Goal: Communication & Community: Answer question/provide support

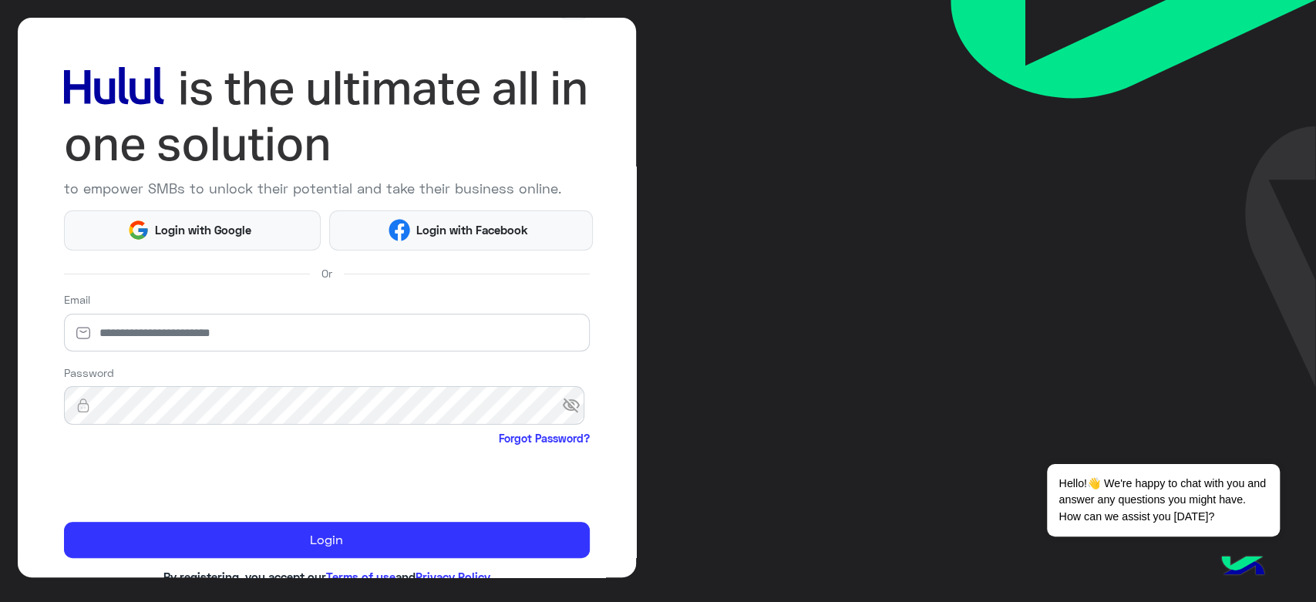
scroll to position [89, 0]
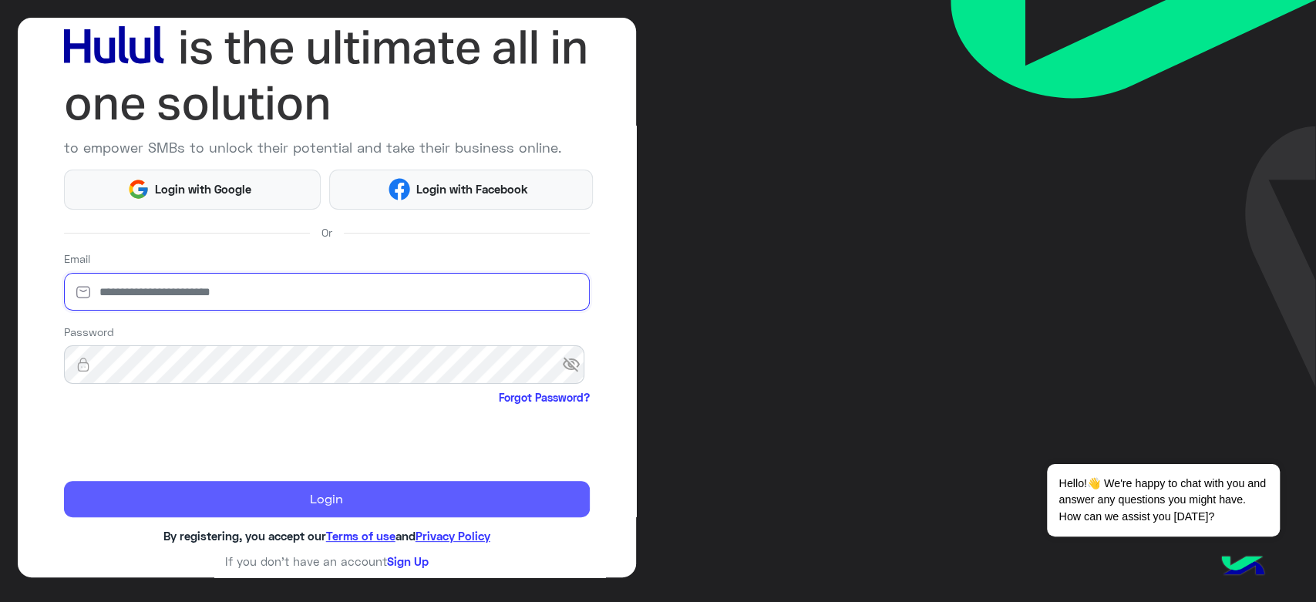
type input "**********"
click at [345, 506] on button "Login" at bounding box center [327, 499] width 526 height 37
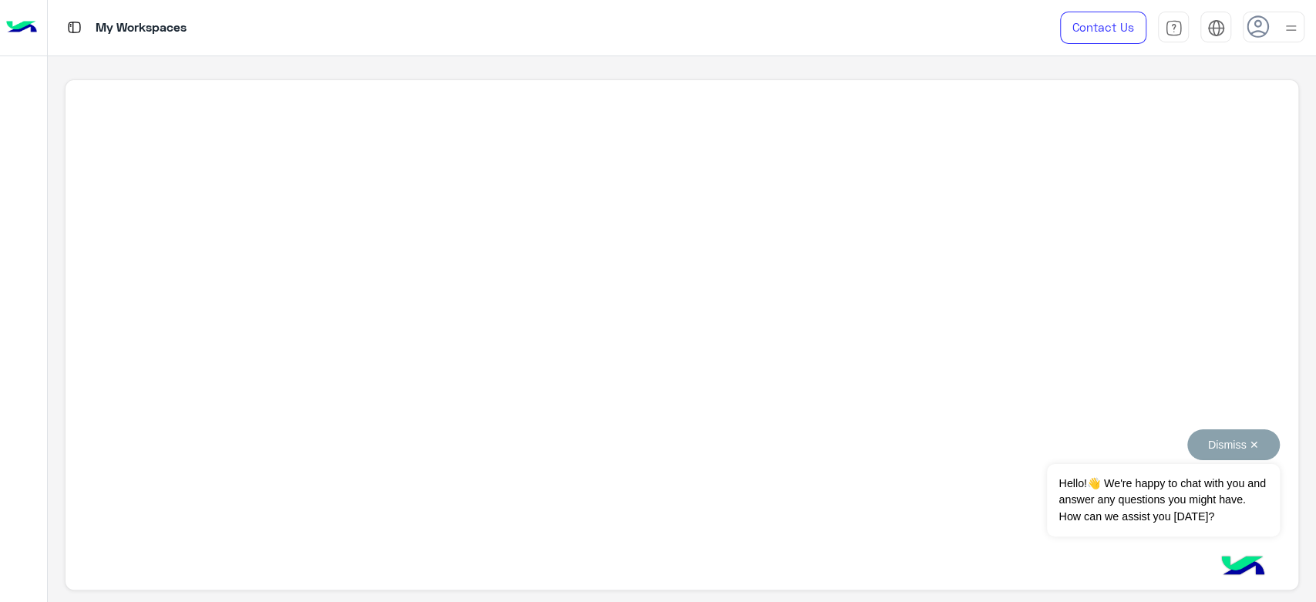
click at [1258, 450] on button "Dismiss ✕" at bounding box center [1234, 445] width 93 height 31
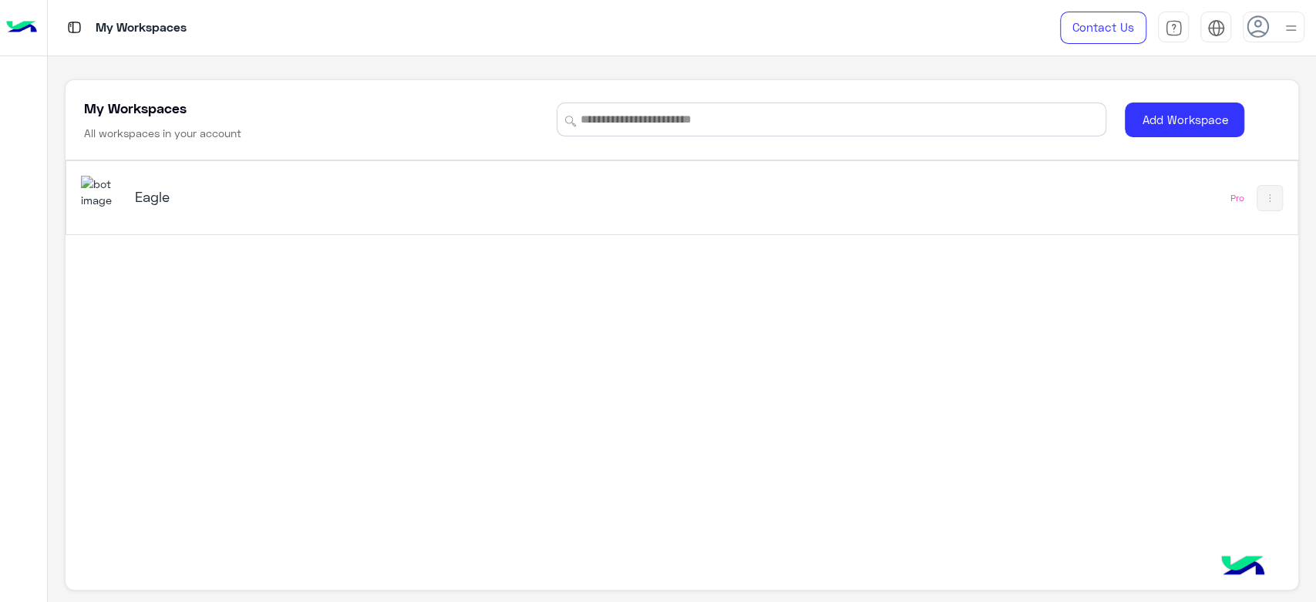
click at [129, 191] on div "Eagle" at bounding box center [441, 198] width 721 height 45
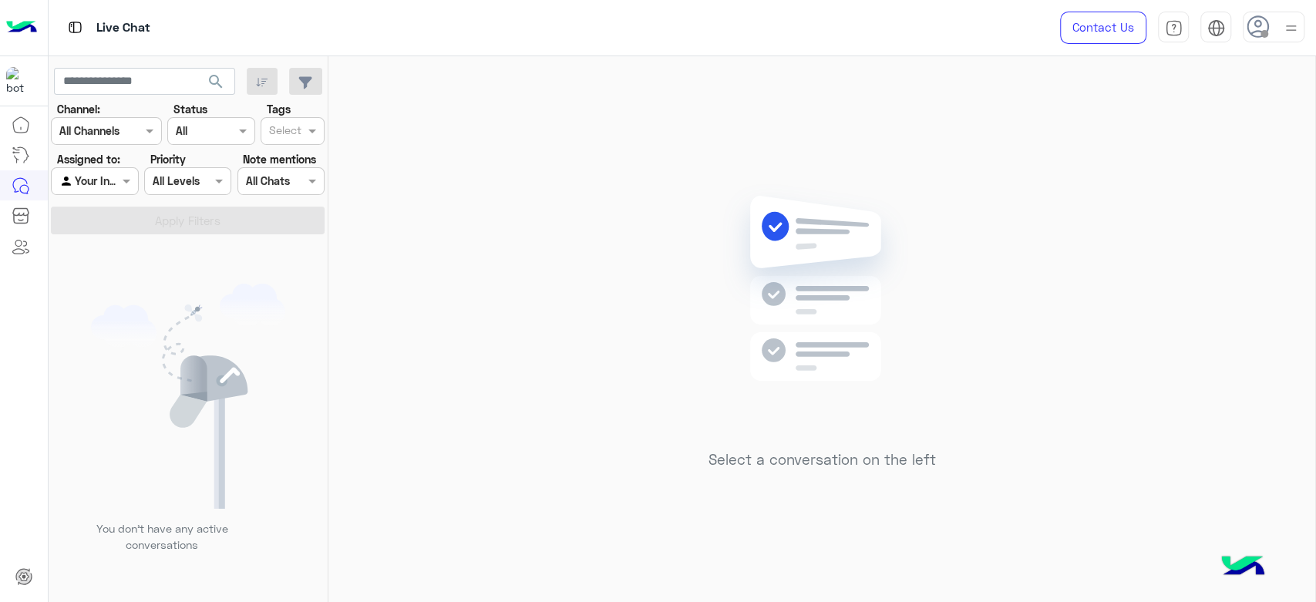
click at [1289, 25] on img at bounding box center [1291, 28] width 19 height 19
click at [1179, 120] on label "Online" at bounding box center [1208, 118] width 168 height 28
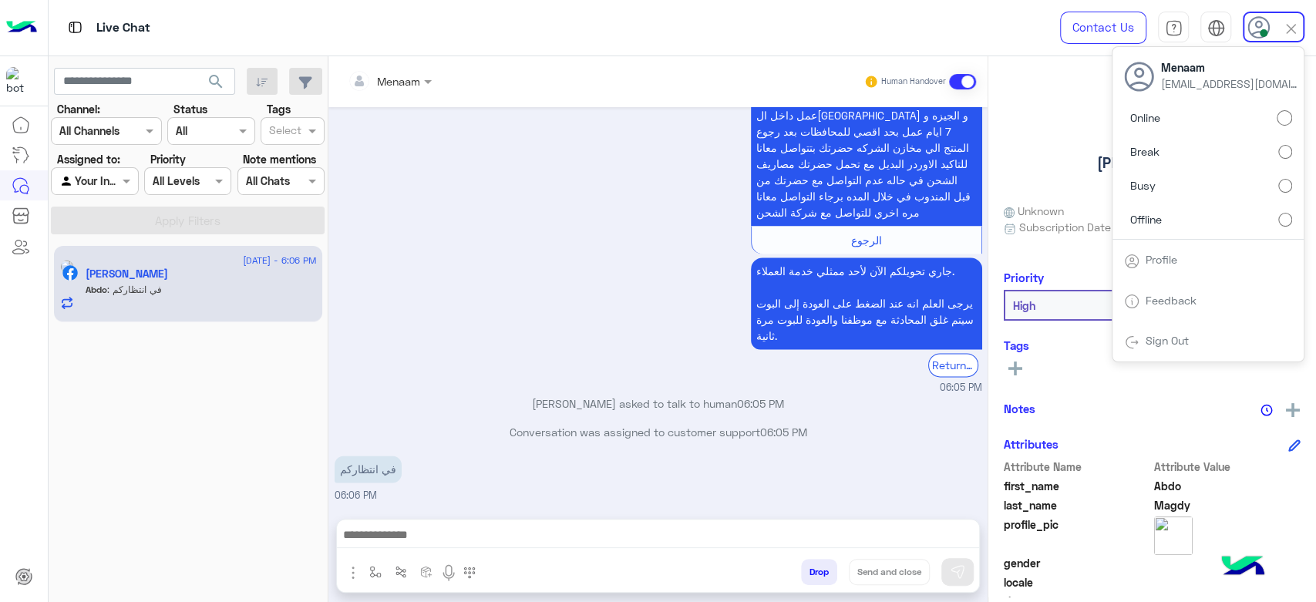
scroll to position [1434, 0]
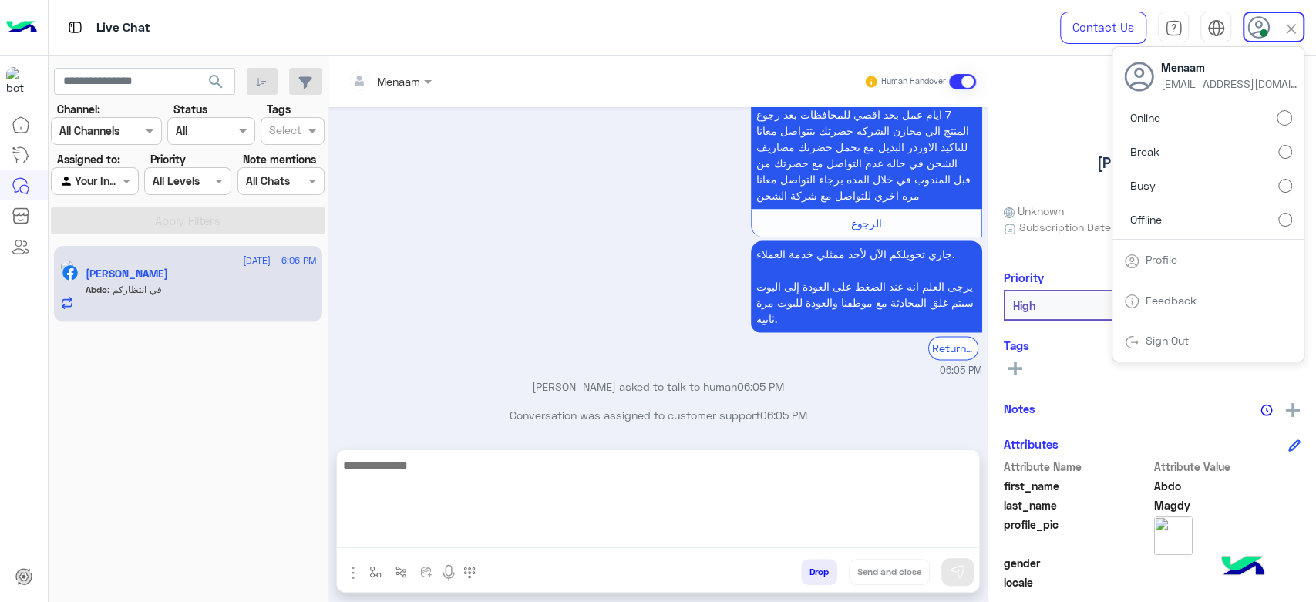
click at [419, 546] on textarea at bounding box center [658, 502] width 642 height 93
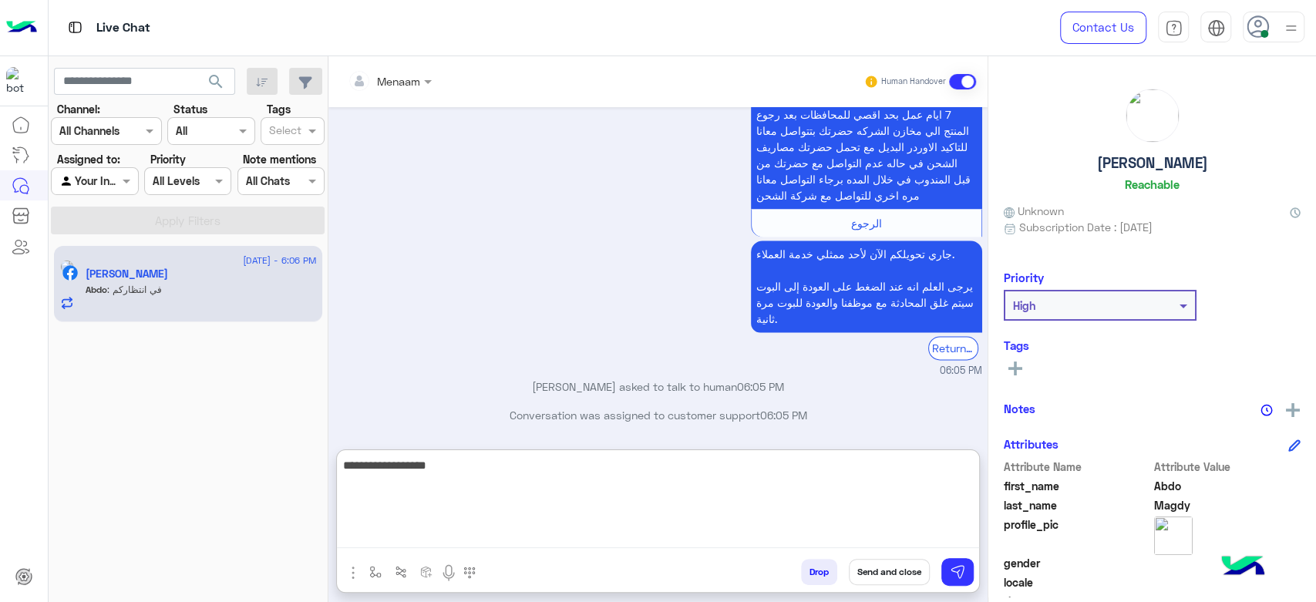
type textarea "**********"
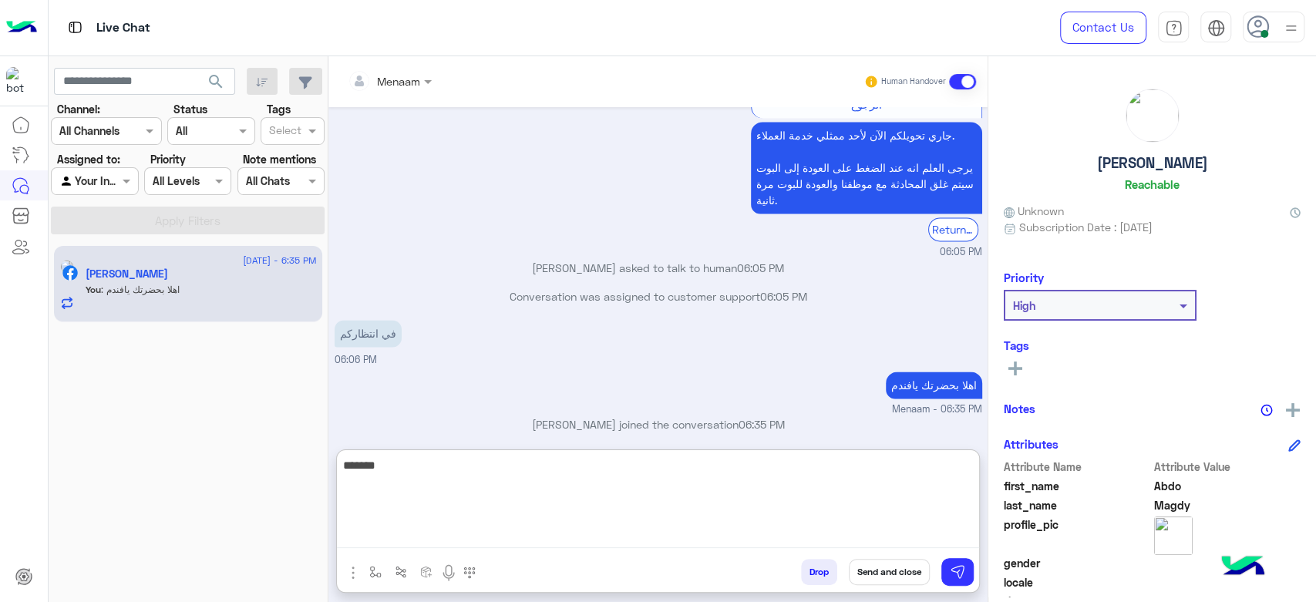
scroll to position [1581, 0]
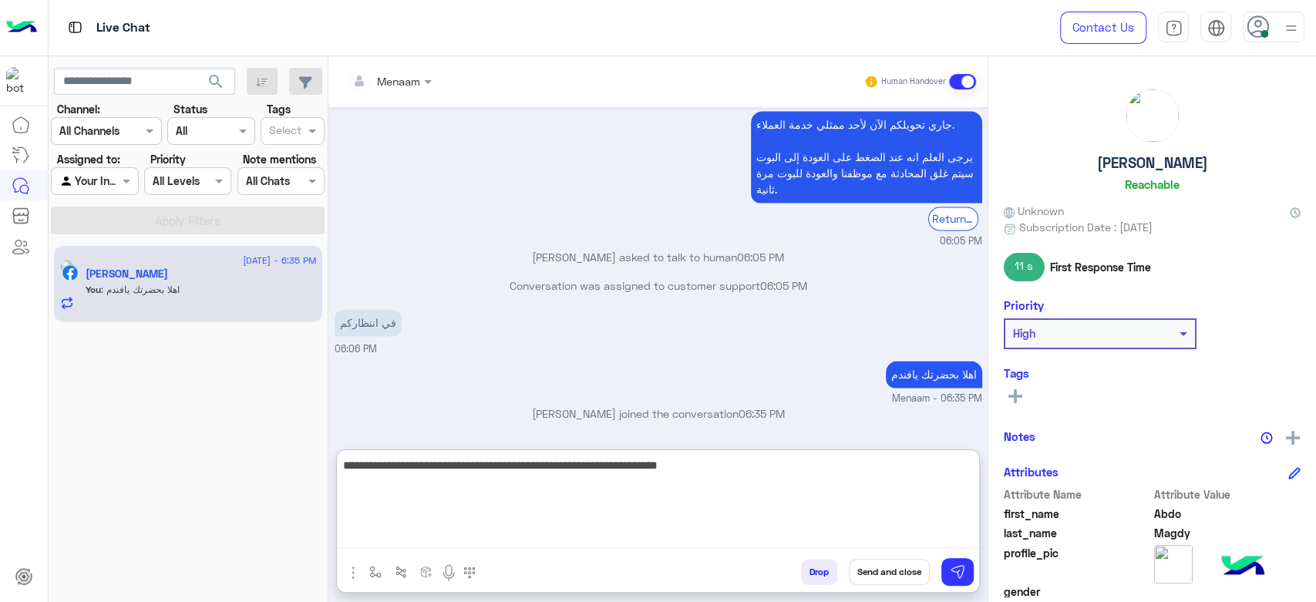
type textarea "**********"
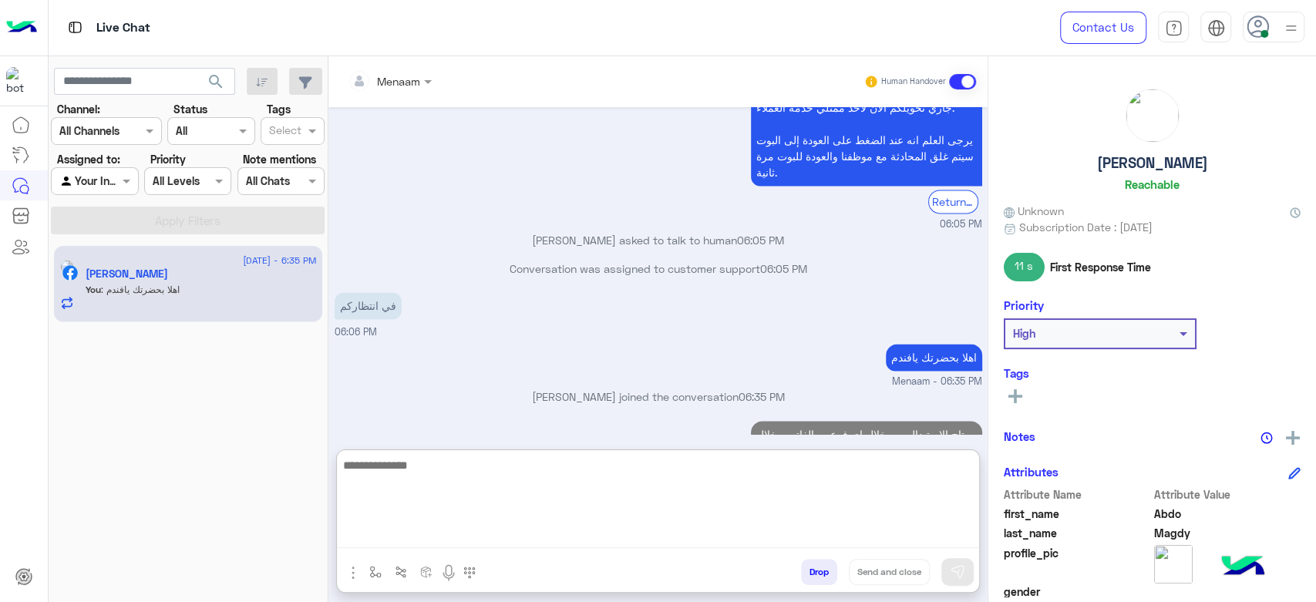
scroll to position [1646, 0]
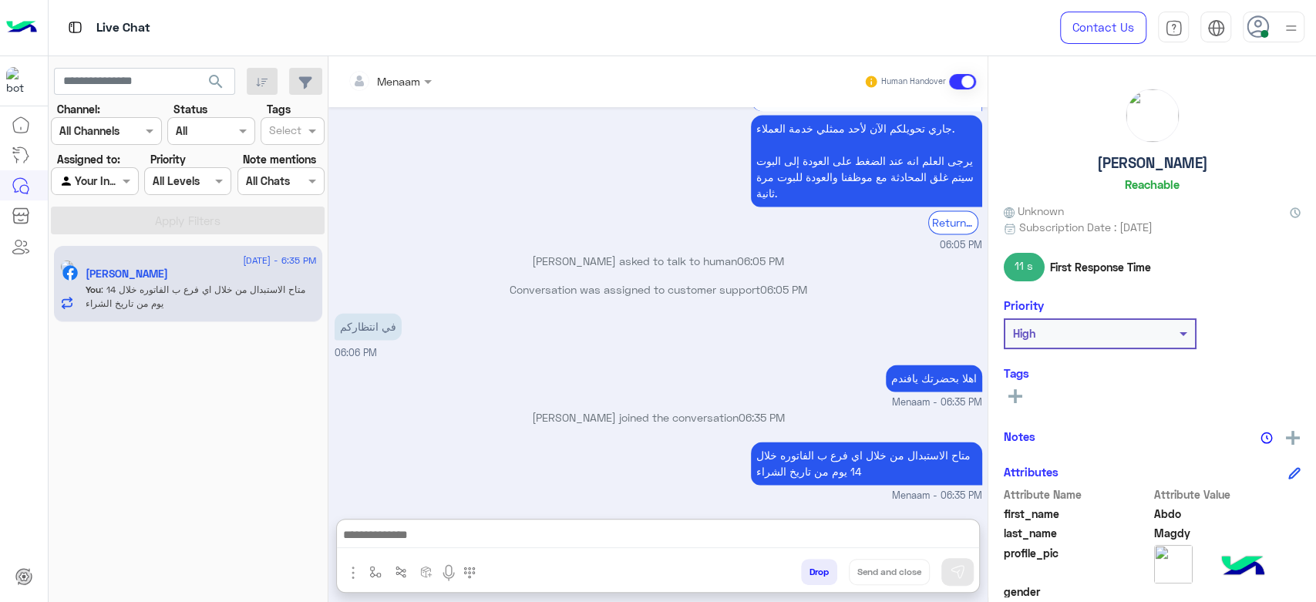
click at [1123, 161] on h5 "Abdo Magdy" at bounding box center [1152, 163] width 111 height 18
copy h5 "Abdo Magdy"
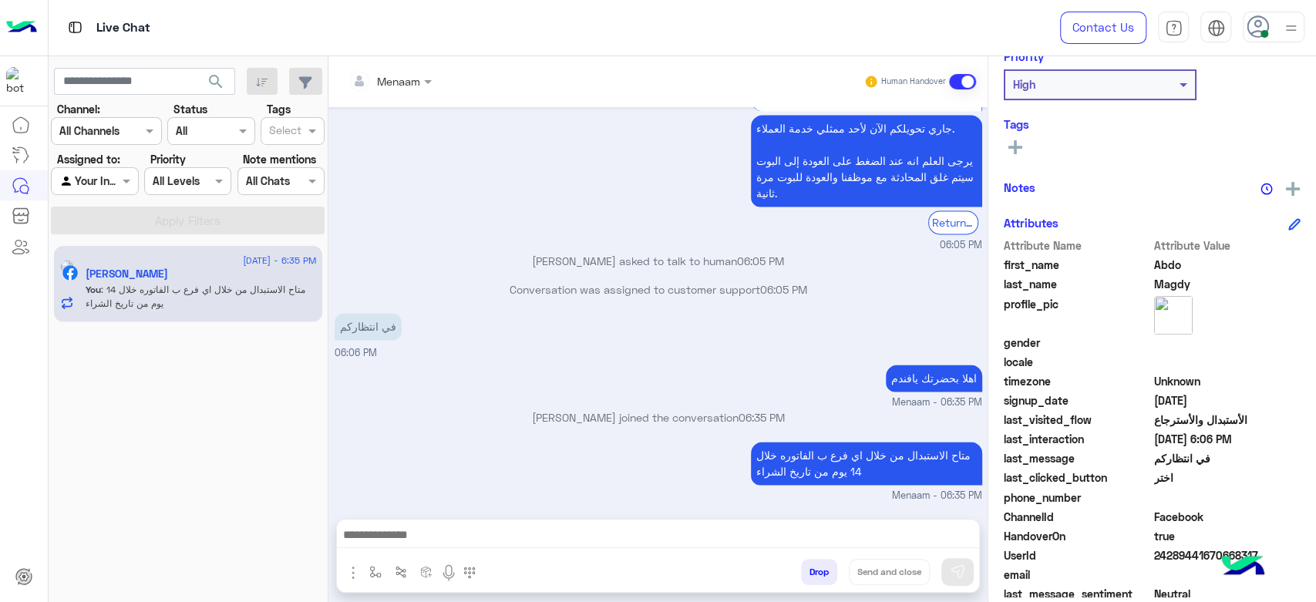
scroll to position [291, 0]
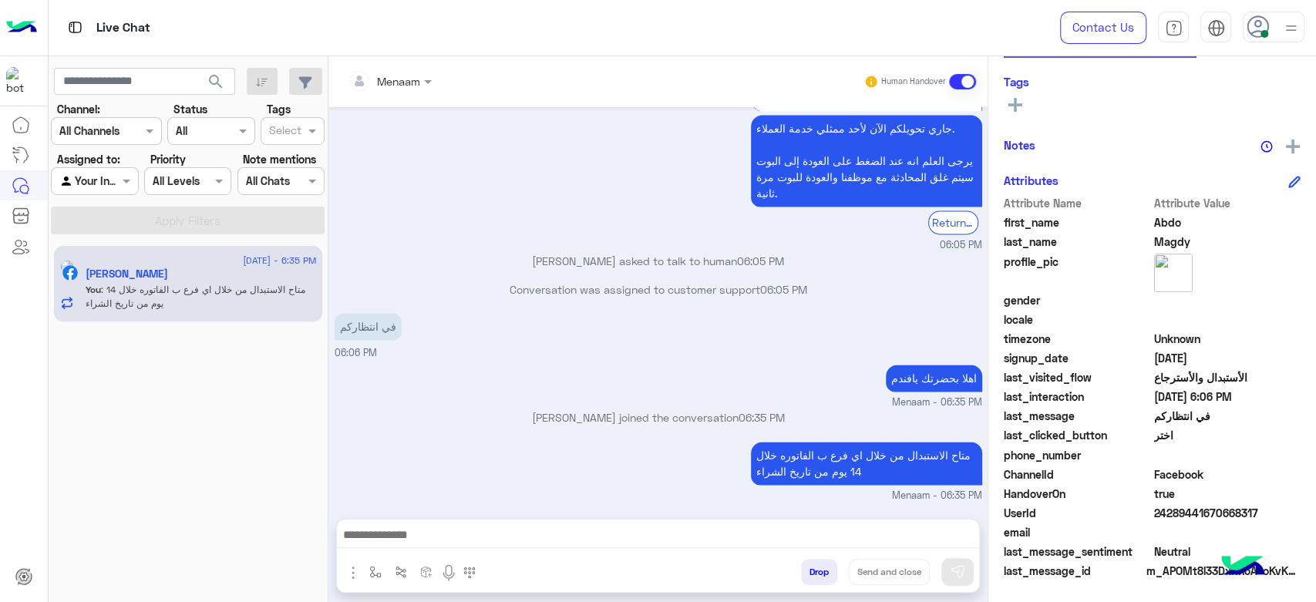
click at [1177, 515] on span "24289441670668317" at bounding box center [1227, 513] width 147 height 16
copy span "24289441670668317"
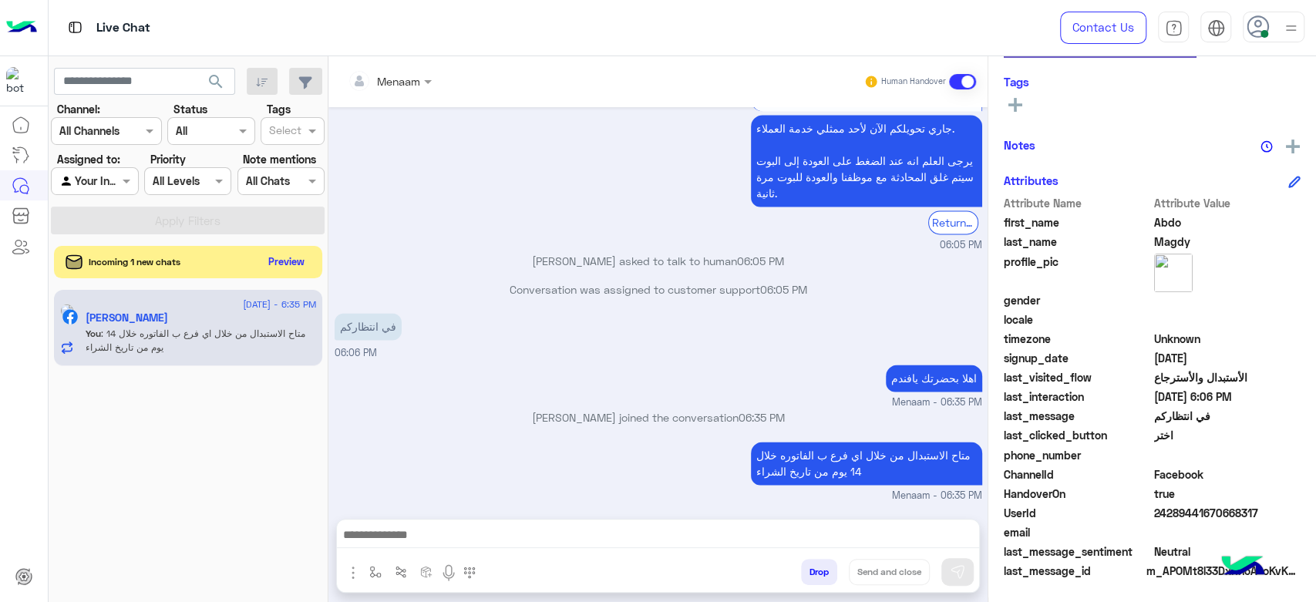
click at [301, 258] on button "Preview" at bounding box center [287, 261] width 48 height 21
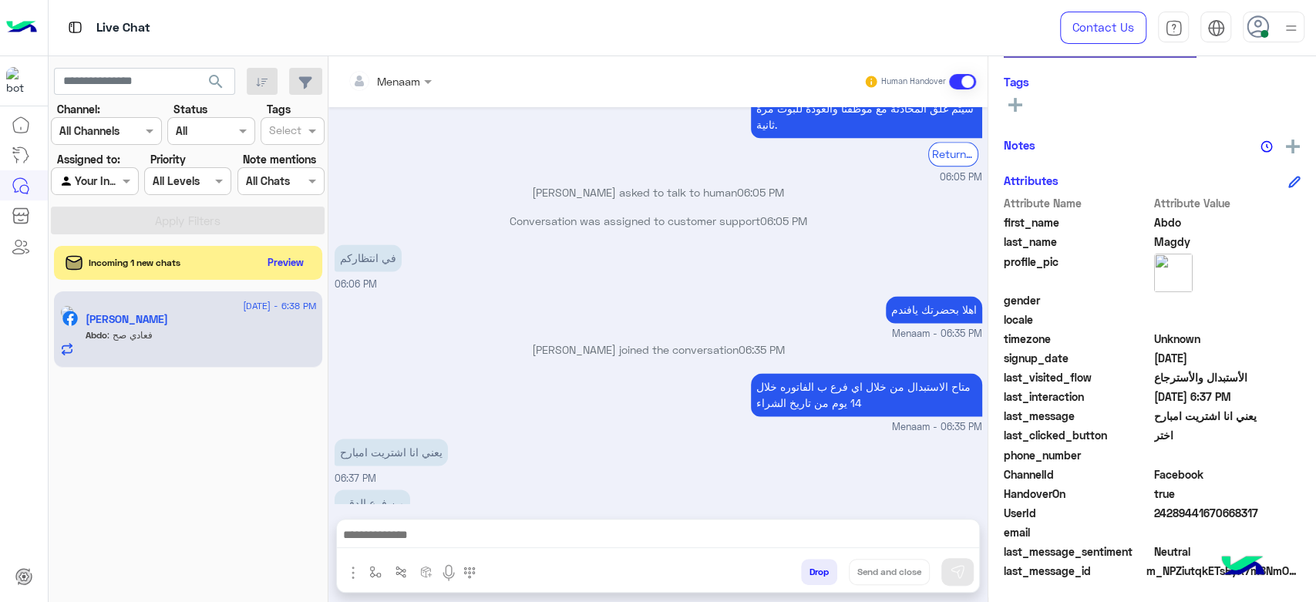
scroll to position [1622, 0]
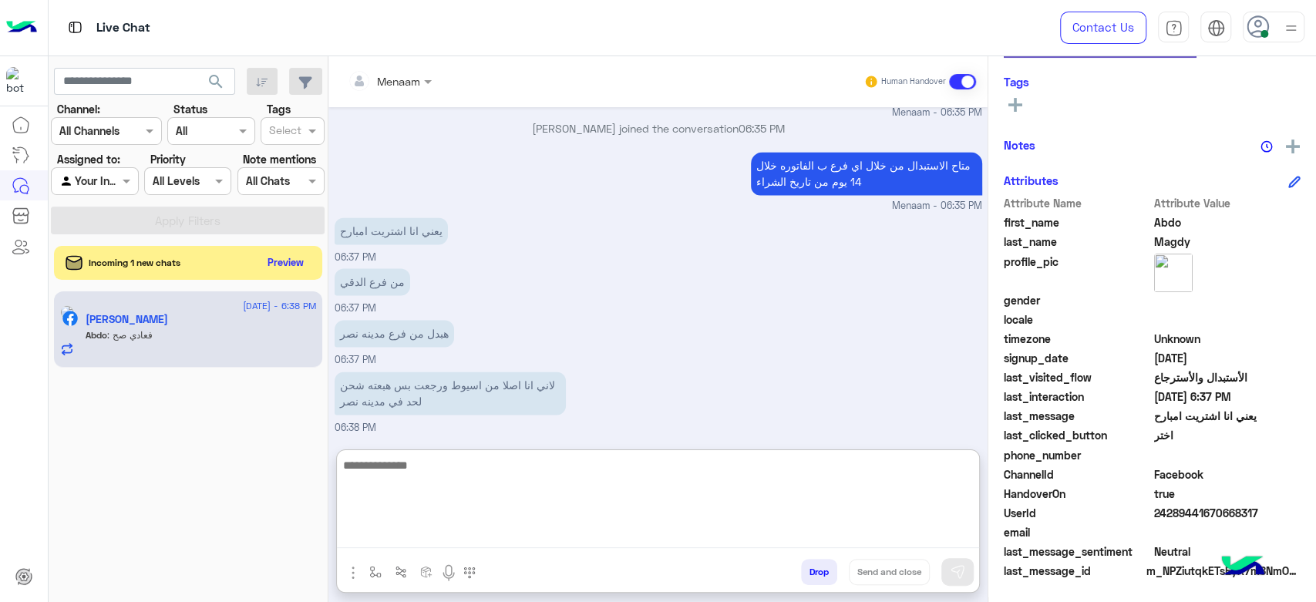
click at [430, 535] on textarea at bounding box center [658, 502] width 642 height 93
type textarea "**********"
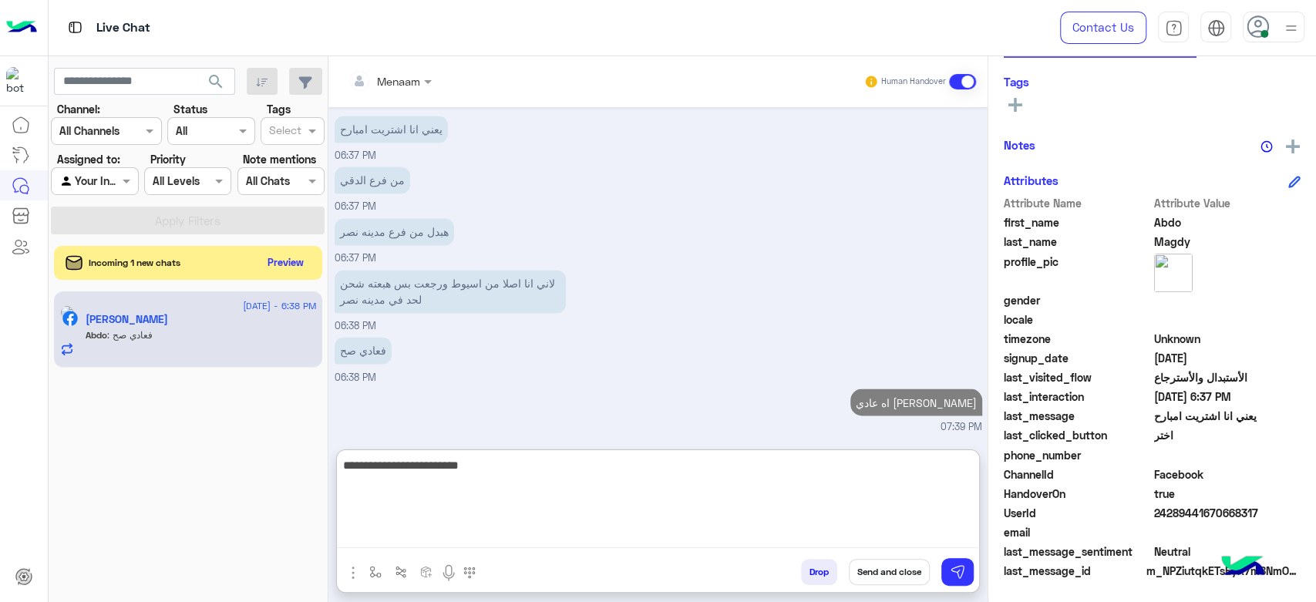
type textarea "**********"
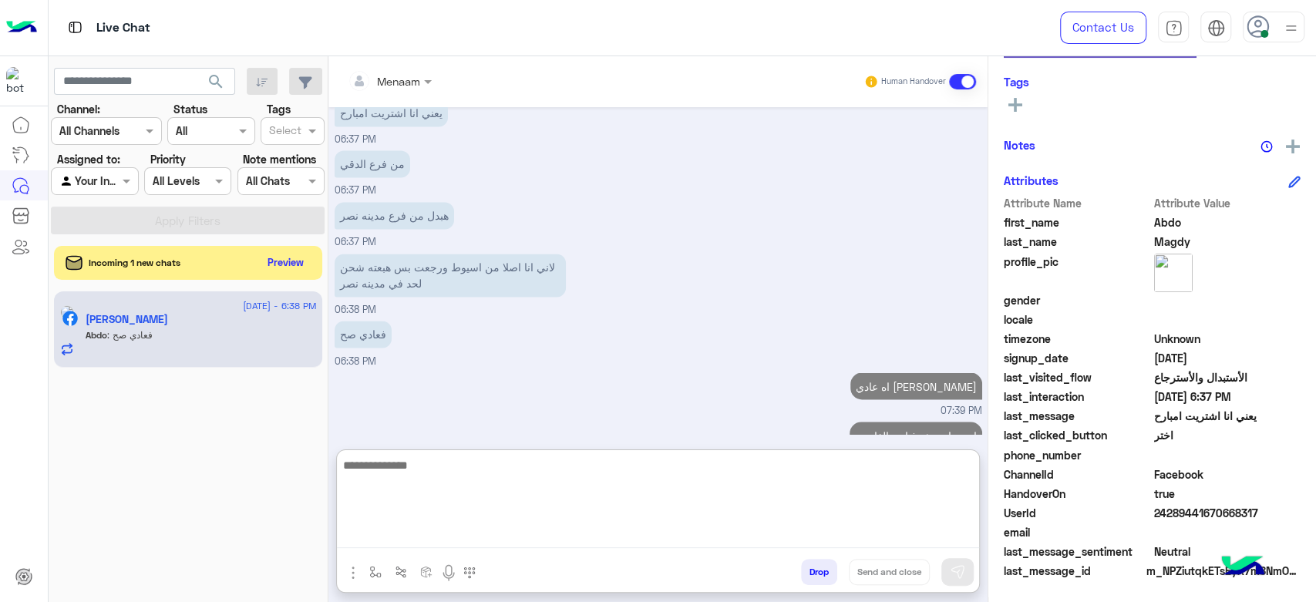
scroll to position [1789, 0]
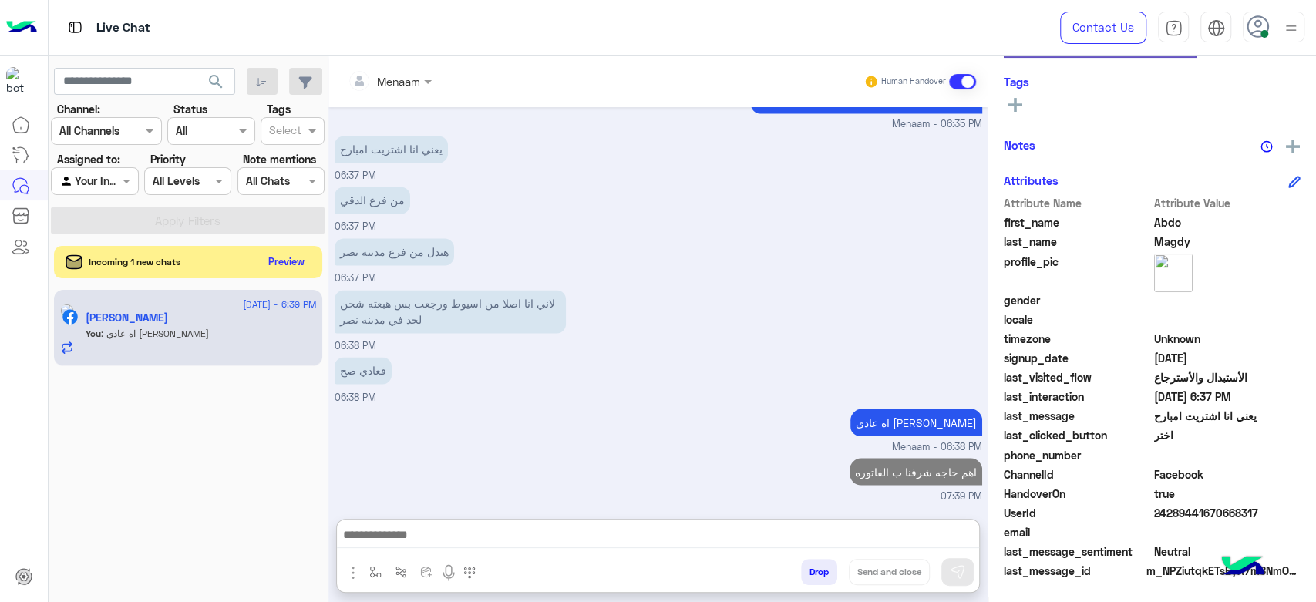
click at [293, 266] on button "Preview" at bounding box center [287, 261] width 48 height 21
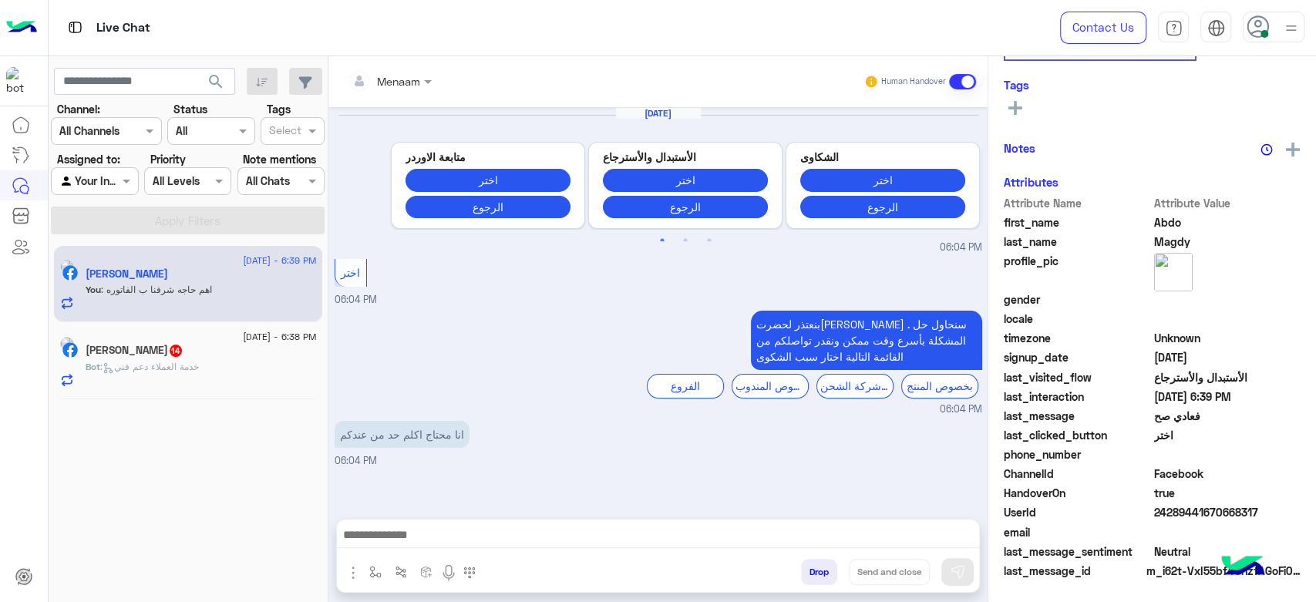
scroll to position [1176, 0]
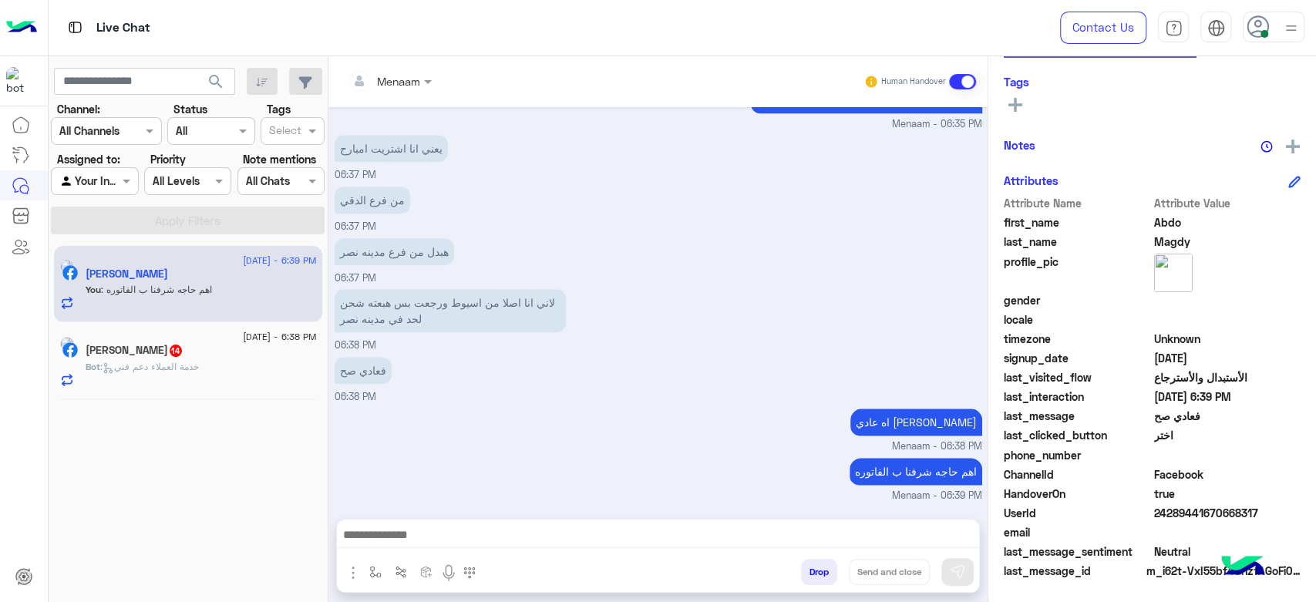
click at [174, 364] on span ": خدمة العملاء دعم فني" at bounding box center [149, 367] width 99 height 12
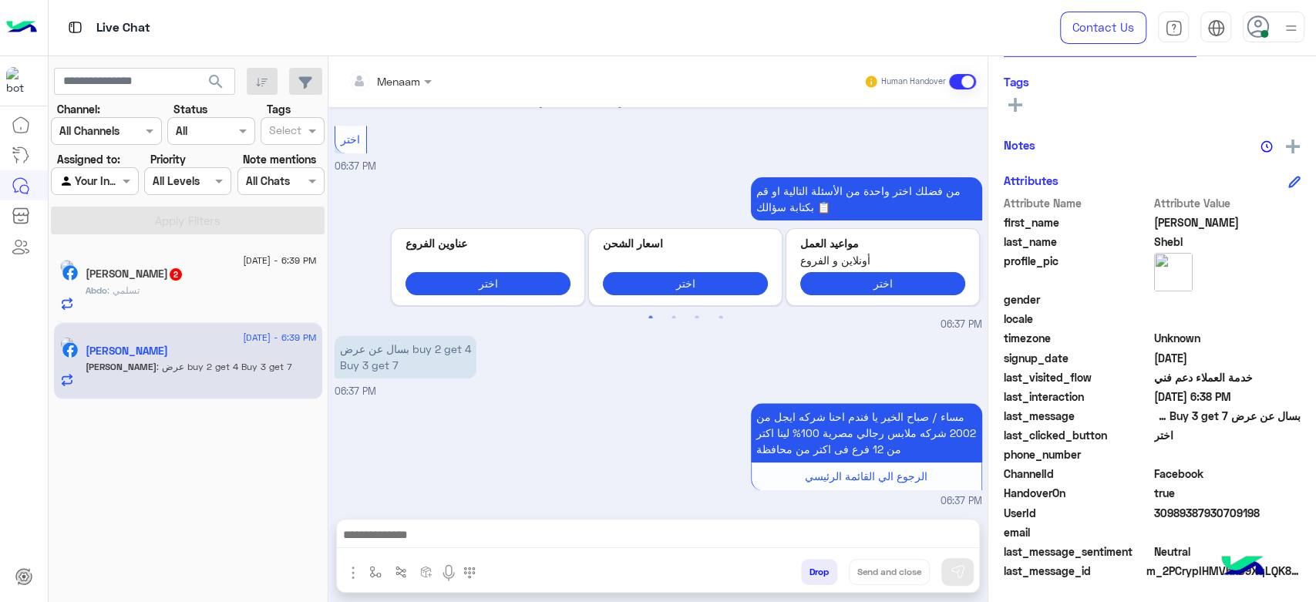
scroll to position [1425, 0]
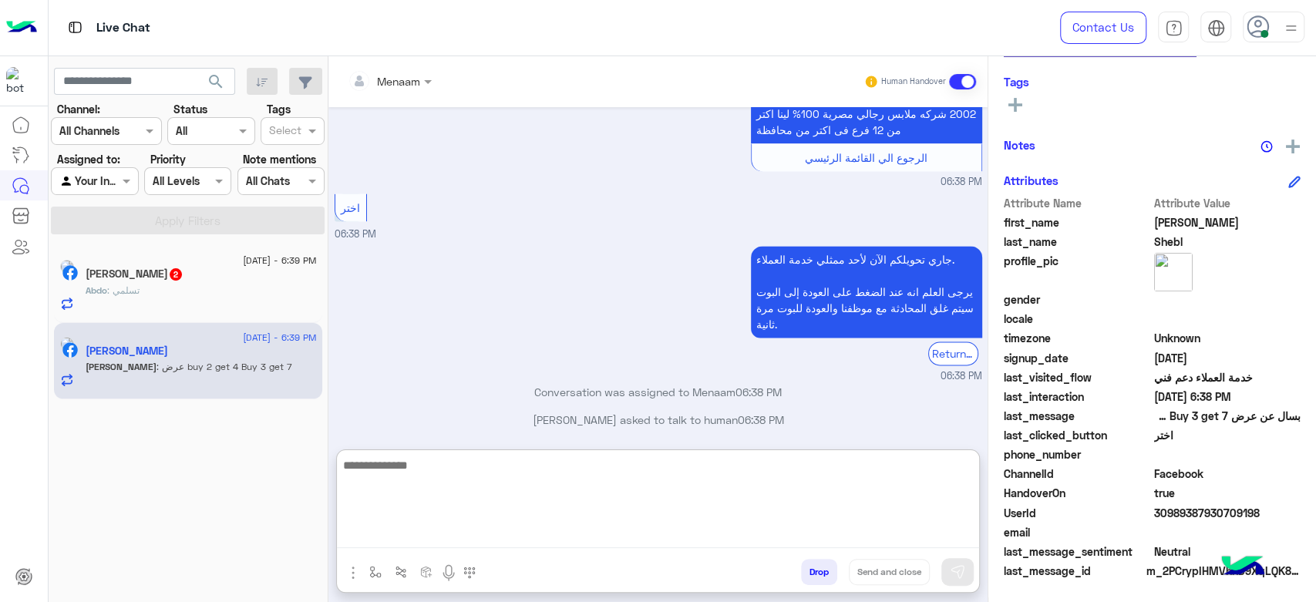
click at [463, 533] on textarea at bounding box center [658, 502] width 642 height 93
type textarea "**********"
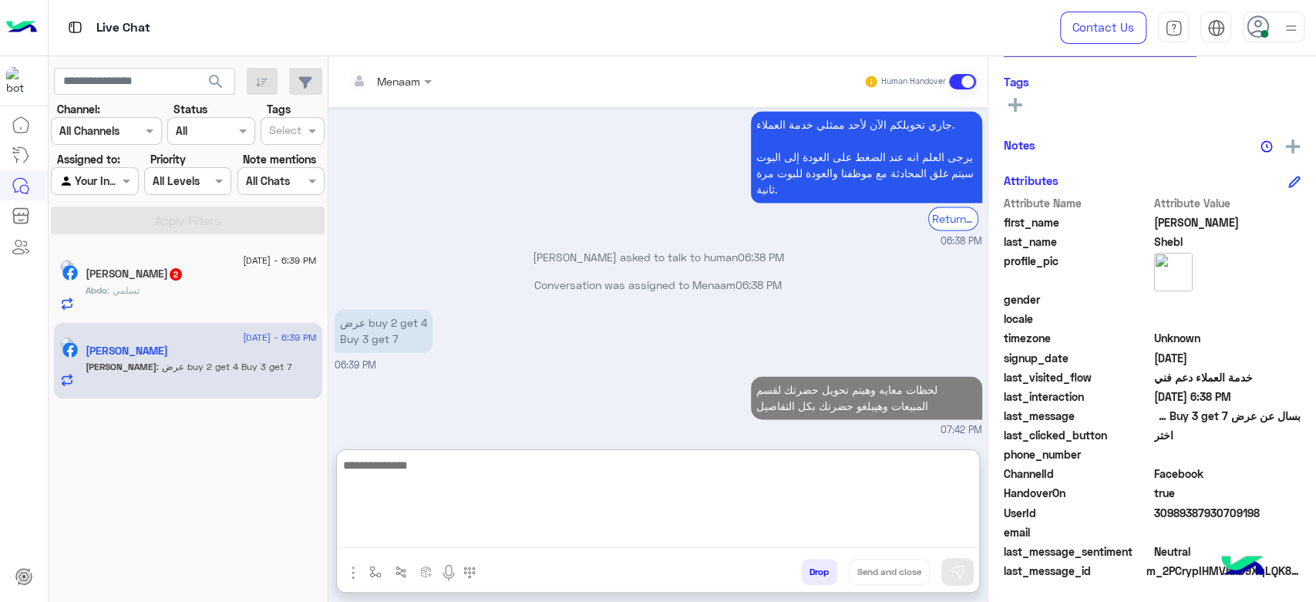
scroll to position [0, 0]
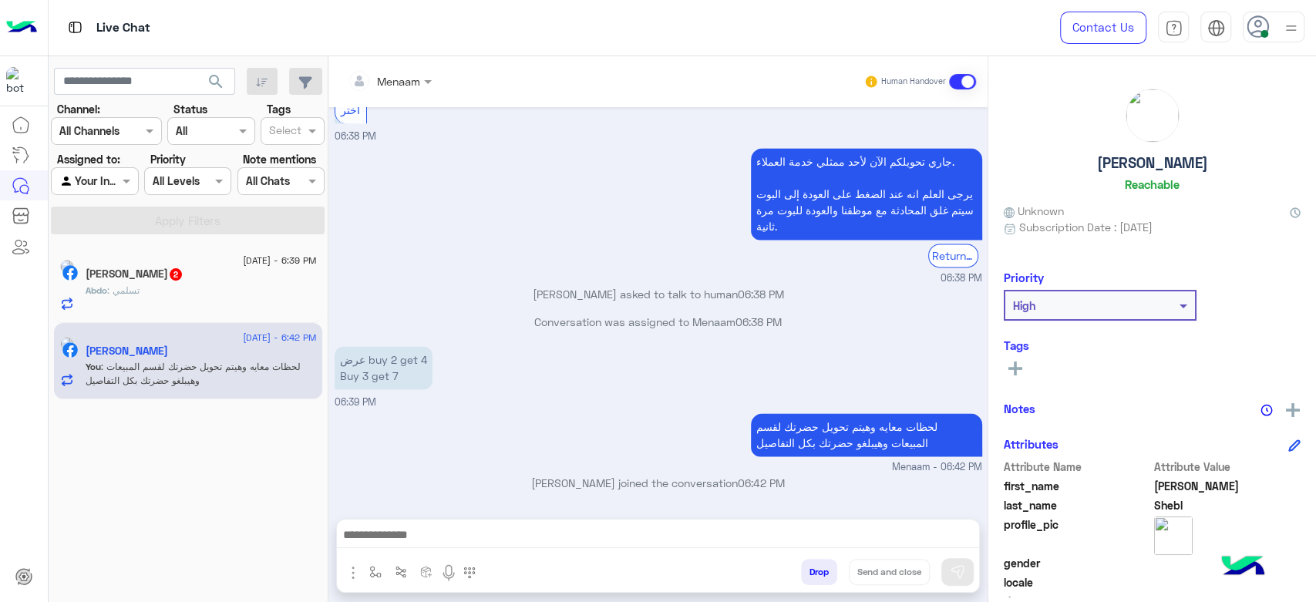
click at [1141, 160] on h5 "Mohamed Shebl" at bounding box center [1152, 163] width 111 height 18
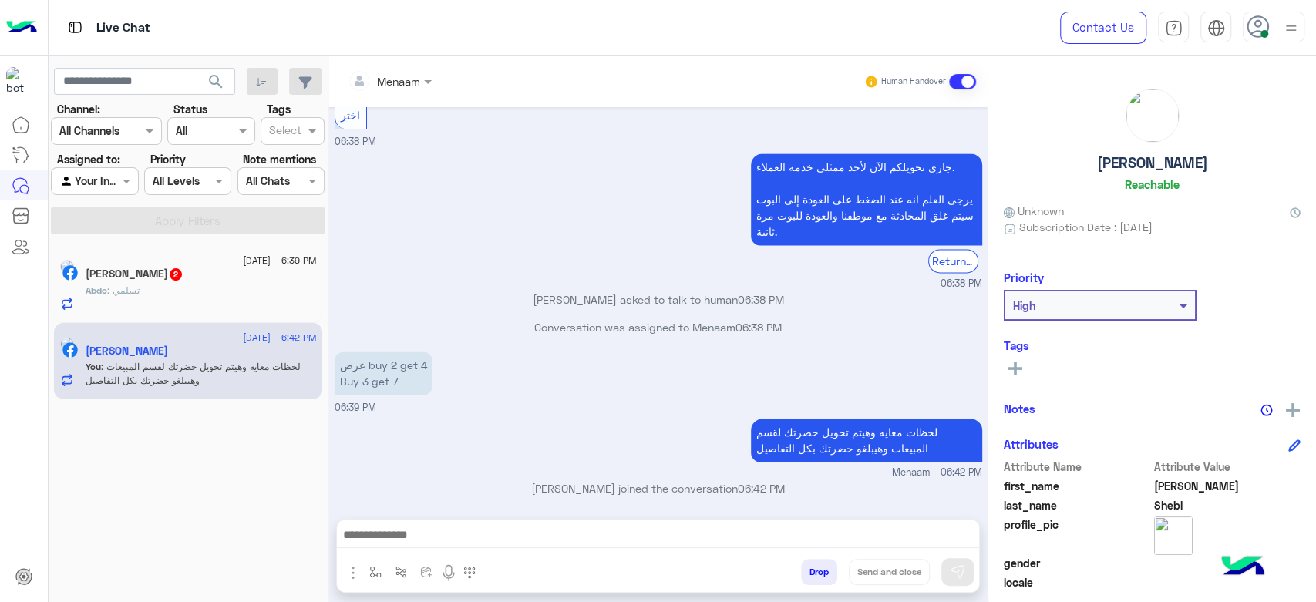
click at [1141, 160] on h5 "Mohamed Shebl" at bounding box center [1152, 163] width 111 height 18
copy h5 "Mohamed Shebl"
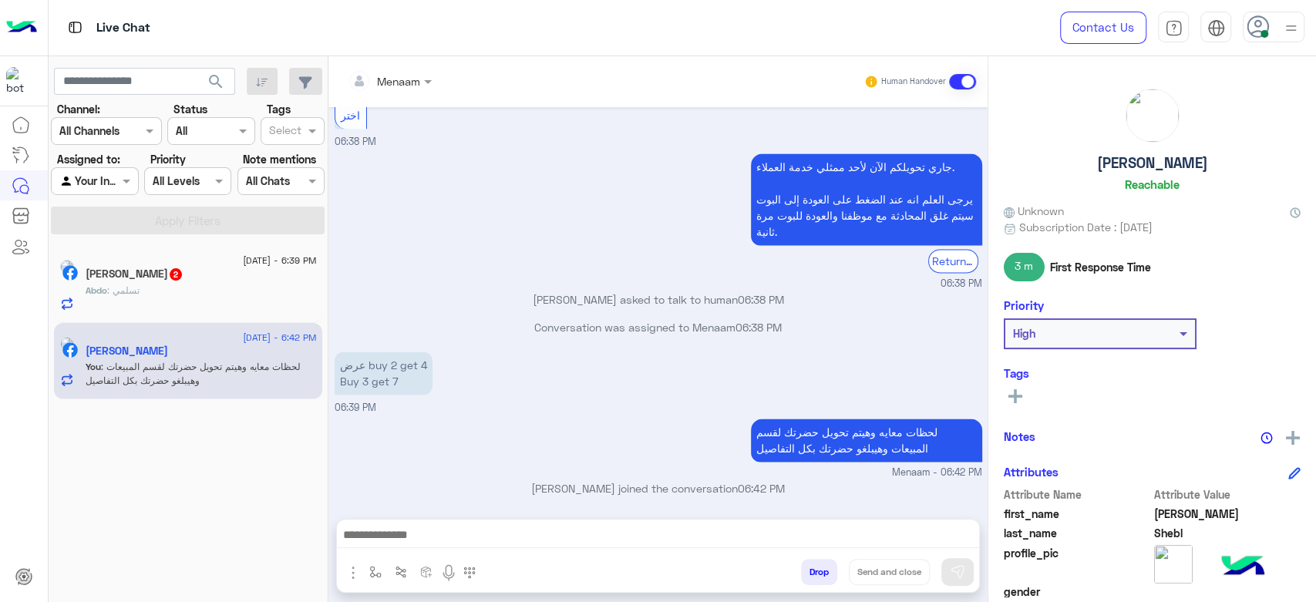
scroll to position [291, 0]
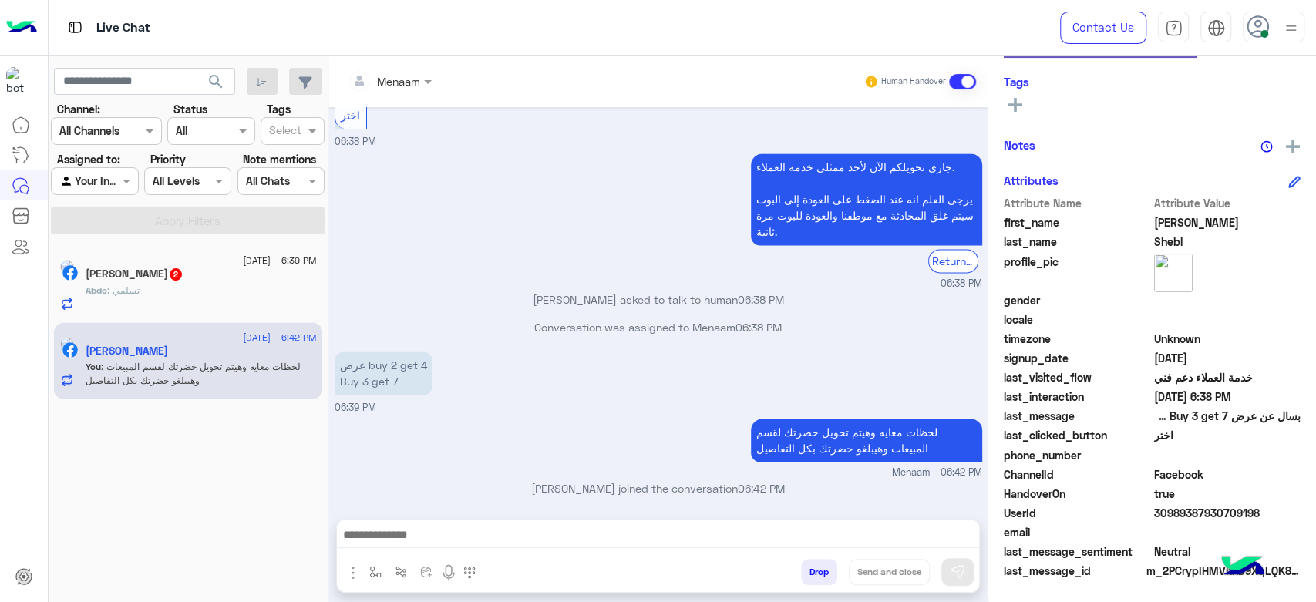
click at [1187, 518] on span "30989387930709198" at bounding box center [1227, 513] width 147 height 16
click at [1178, 512] on span "30989387930709198" at bounding box center [1227, 513] width 147 height 16
copy span "30989387930709198"
click at [419, 75] on div at bounding box center [389, 81] width 99 height 18
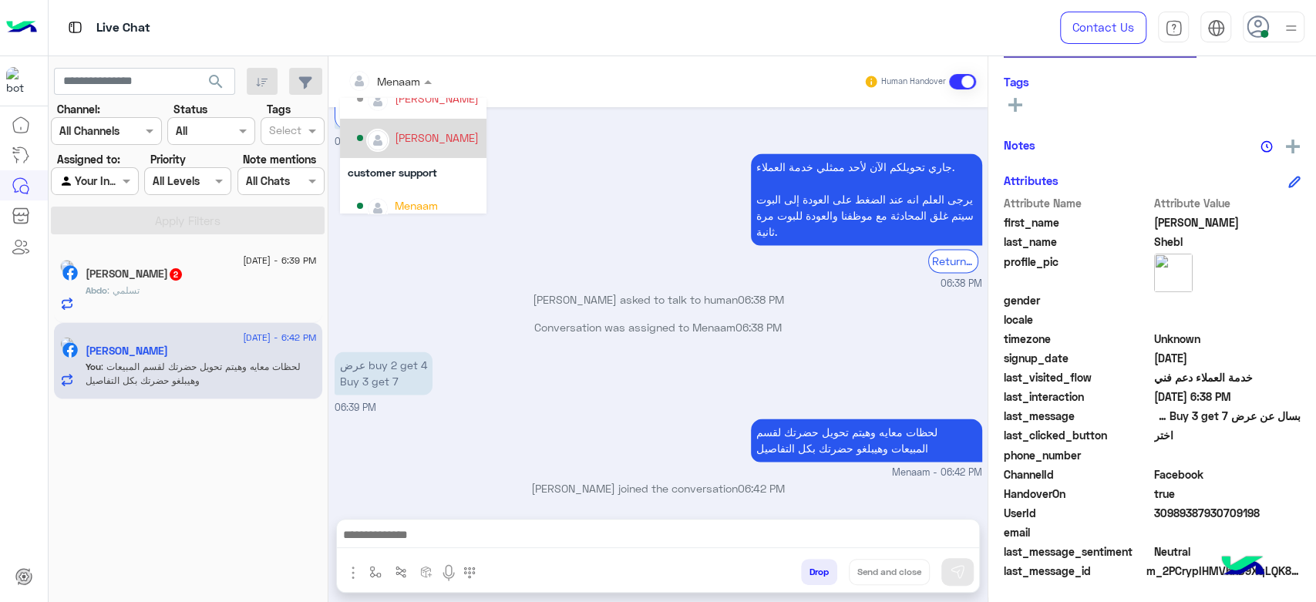
scroll to position [99, 0]
click at [428, 122] on div "mohamed ahmed" at bounding box center [437, 125] width 84 height 16
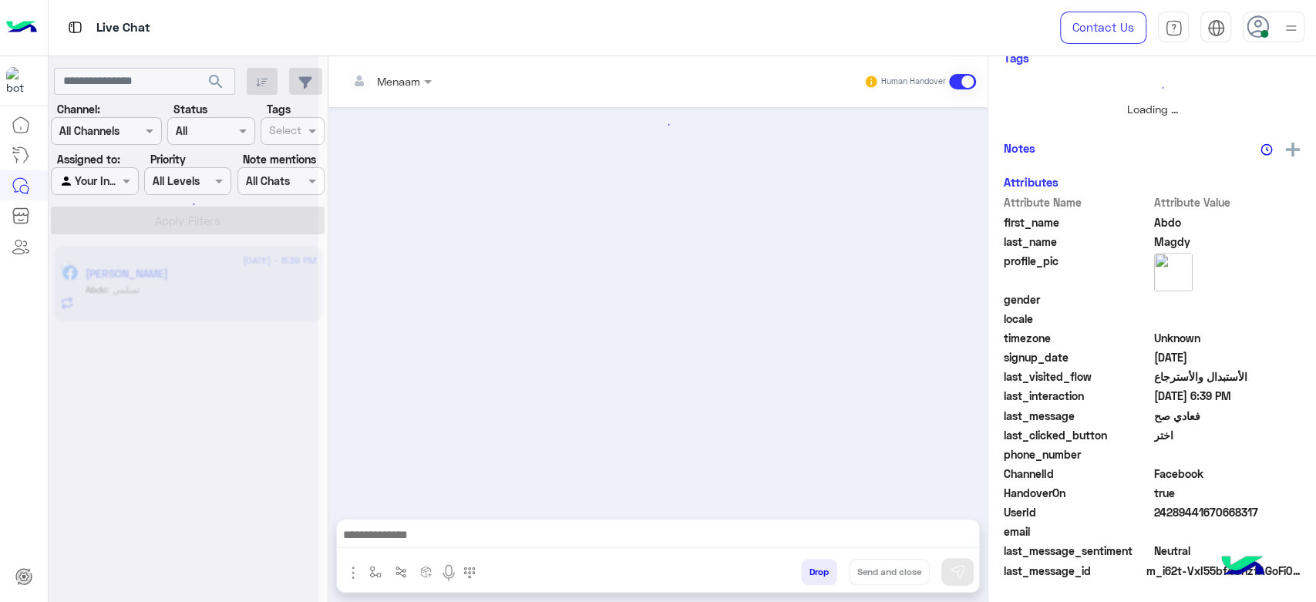
scroll to position [288, 0]
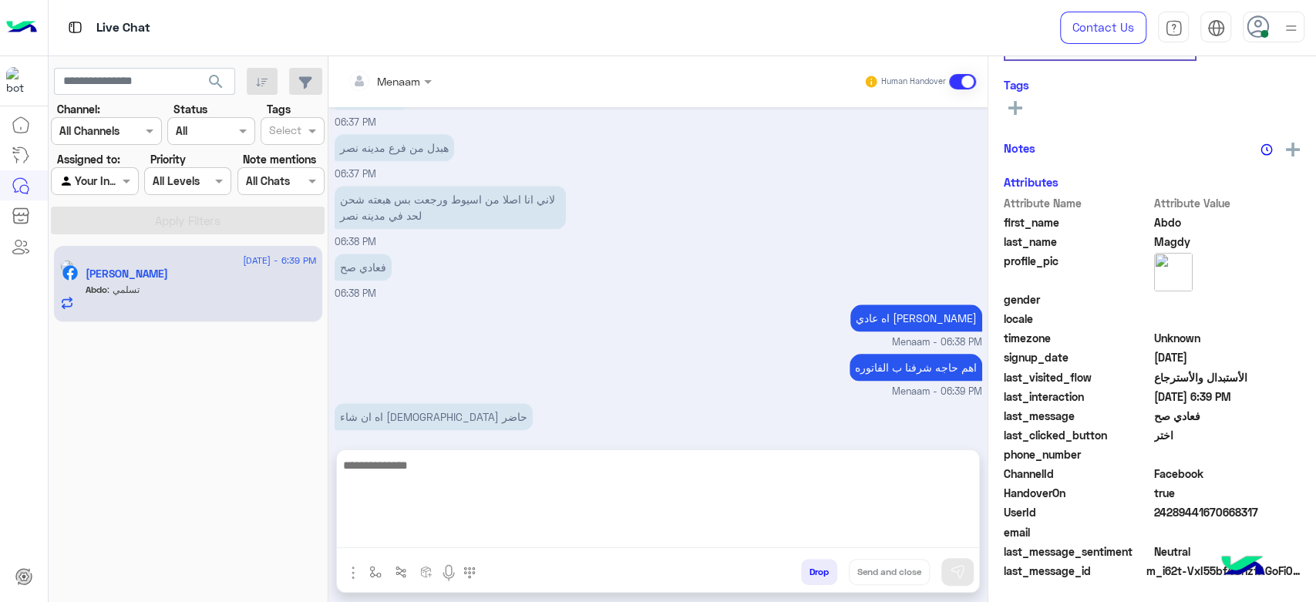
click at [416, 535] on textarea at bounding box center [658, 502] width 642 height 93
type textarea "**********"
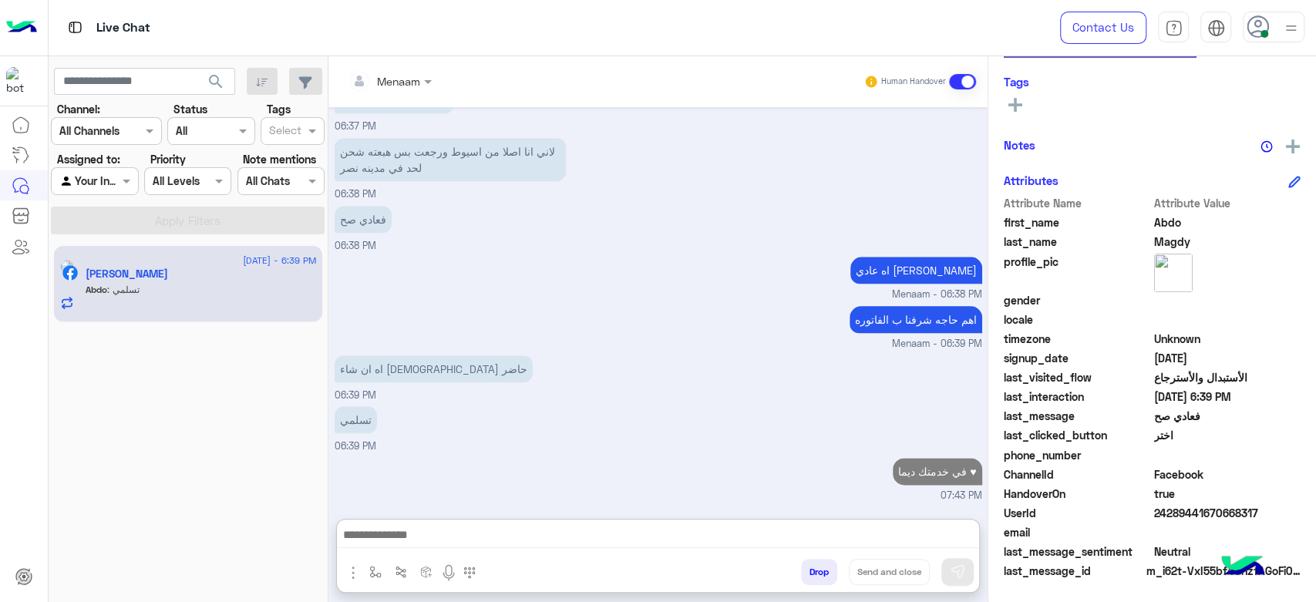
click at [816, 572] on button "Drop" at bounding box center [819, 572] width 36 height 26
